Goal: Information Seeking & Learning: Understand process/instructions

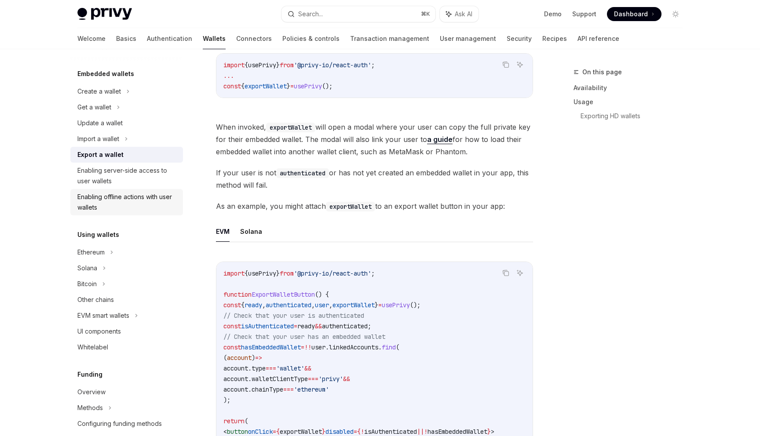
scroll to position [45, 0]
click at [115, 99] on div "Ethereum" at bounding box center [126, 91] width 113 height 16
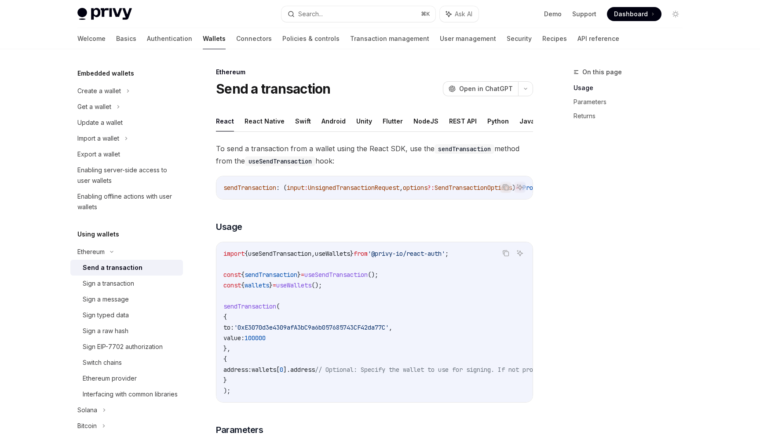
click at [120, 270] on div "Send a transaction" at bounding box center [113, 268] width 60 height 11
click at [125, 266] on div "Send a transaction" at bounding box center [113, 268] width 60 height 11
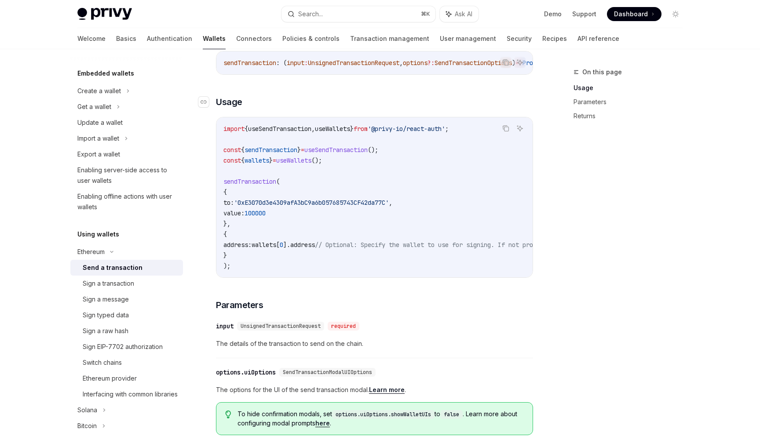
scroll to position [118, 0]
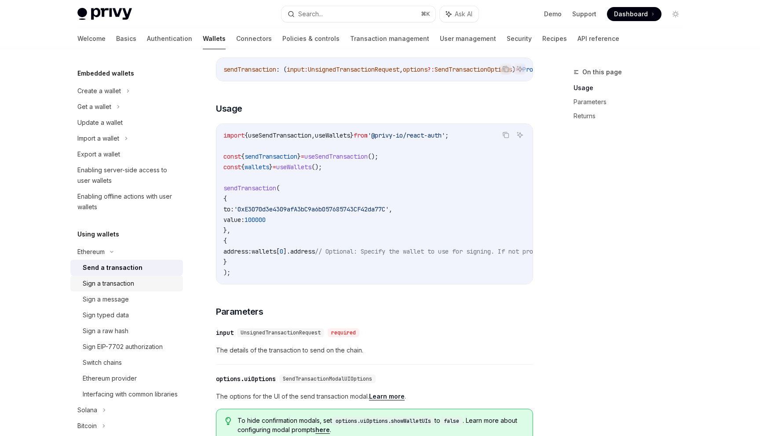
click at [127, 286] on div "Sign a transaction" at bounding box center [108, 283] width 51 height 11
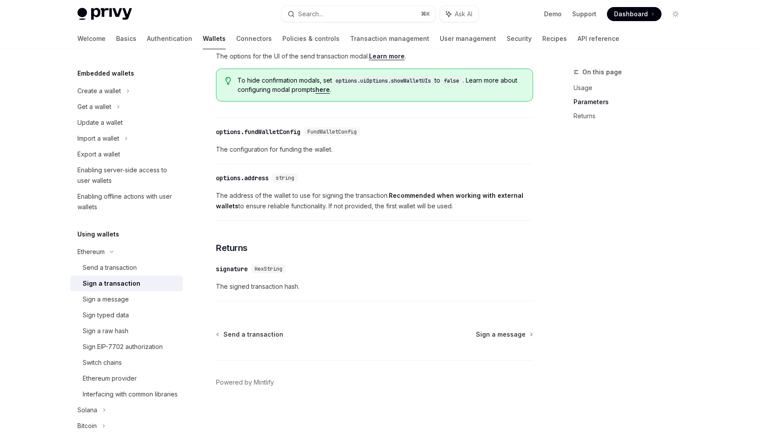
scroll to position [466, 0]
click at [109, 297] on div "Sign a message" at bounding box center [106, 299] width 46 height 11
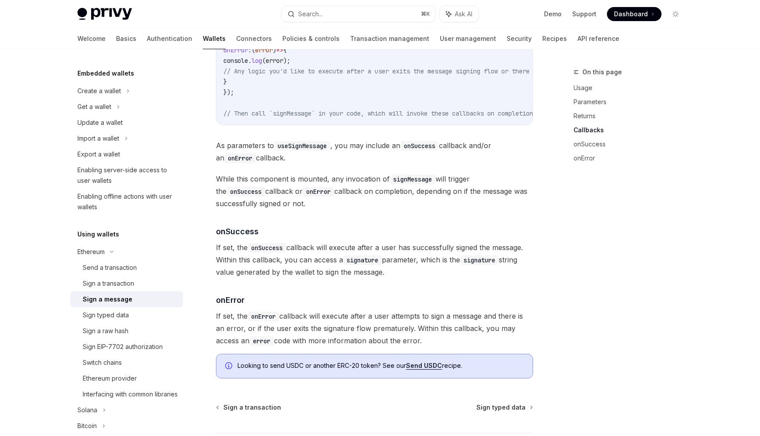
scroll to position [977, 0]
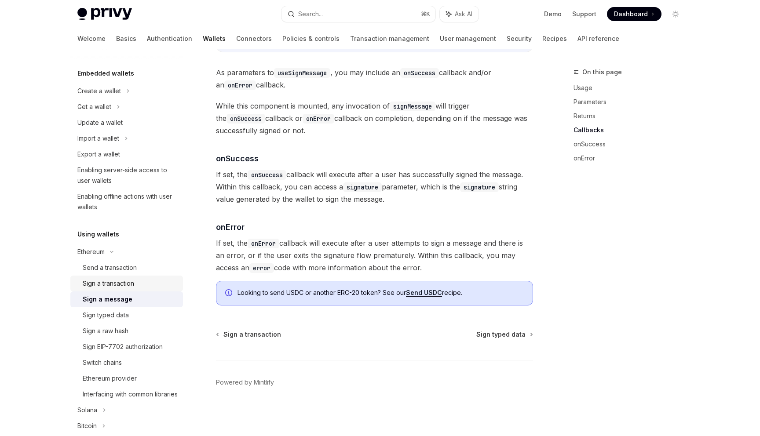
click at [112, 289] on link "Sign a transaction" at bounding box center [126, 284] width 113 height 16
type textarea "*"
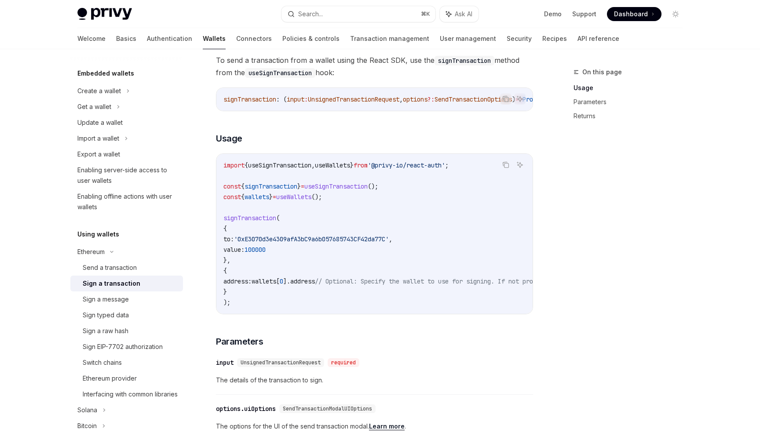
scroll to position [89, 0]
